Goal: Information Seeking & Learning: Find contact information

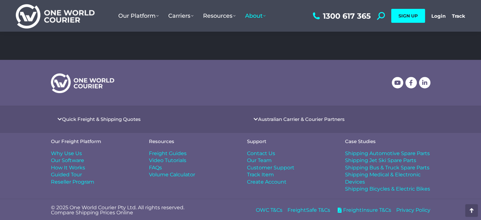
scroll to position [289, 0]
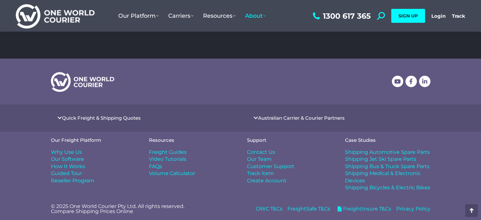
click at [270, 151] on span "Contact Us" at bounding box center [261, 152] width 28 height 7
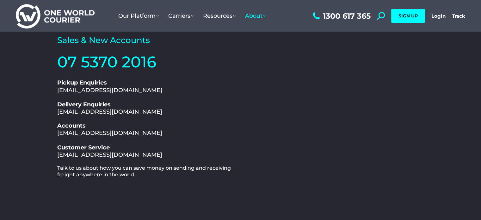
scroll to position [95, 0]
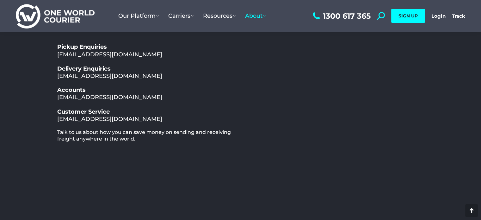
drag, startPoint x: 158, startPoint y: 118, endPoint x: 51, endPoint y: 118, distance: 106.8
click at [51, 118] on div "Contact Us Sales & New Accounts 07 5370 2016 1300 617 365 Pickup Enquiries [EMA…" at bounding box center [240, 98] width 379 height 266
copy link "[EMAIL_ADDRESS][DOMAIN_NAME]"
